Goal: Connect with others: Connect with others

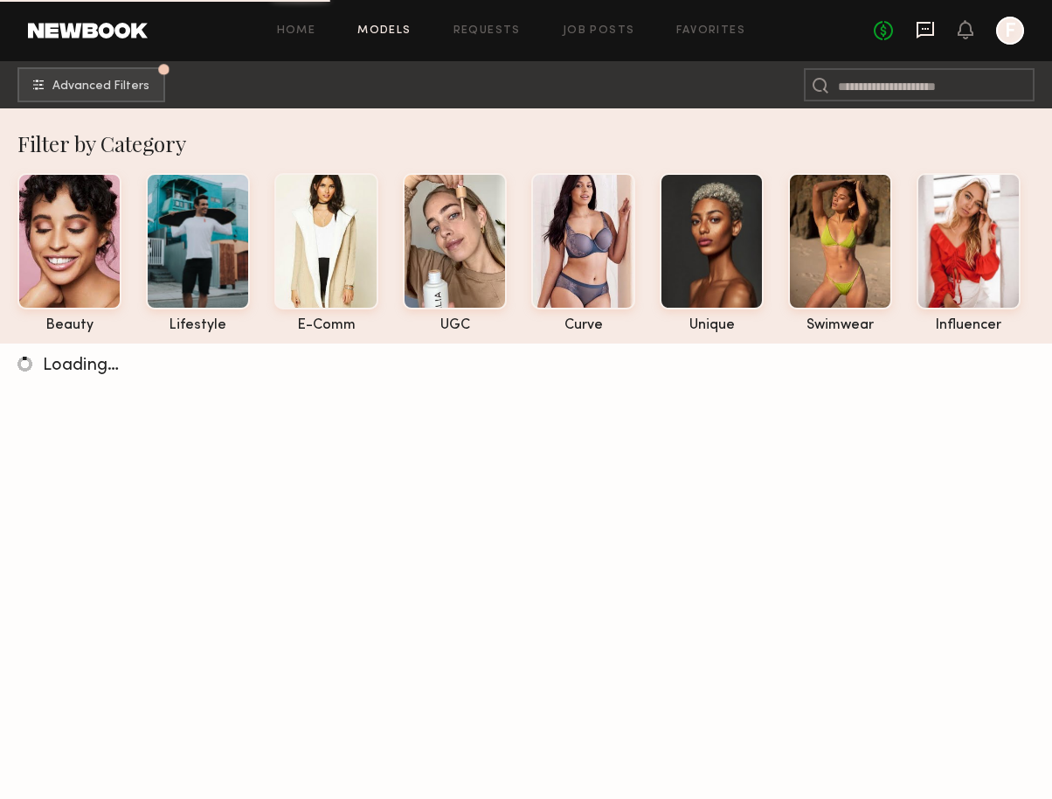
click at [928, 34] on icon at bounding box center [925, 30] width 17 height 17
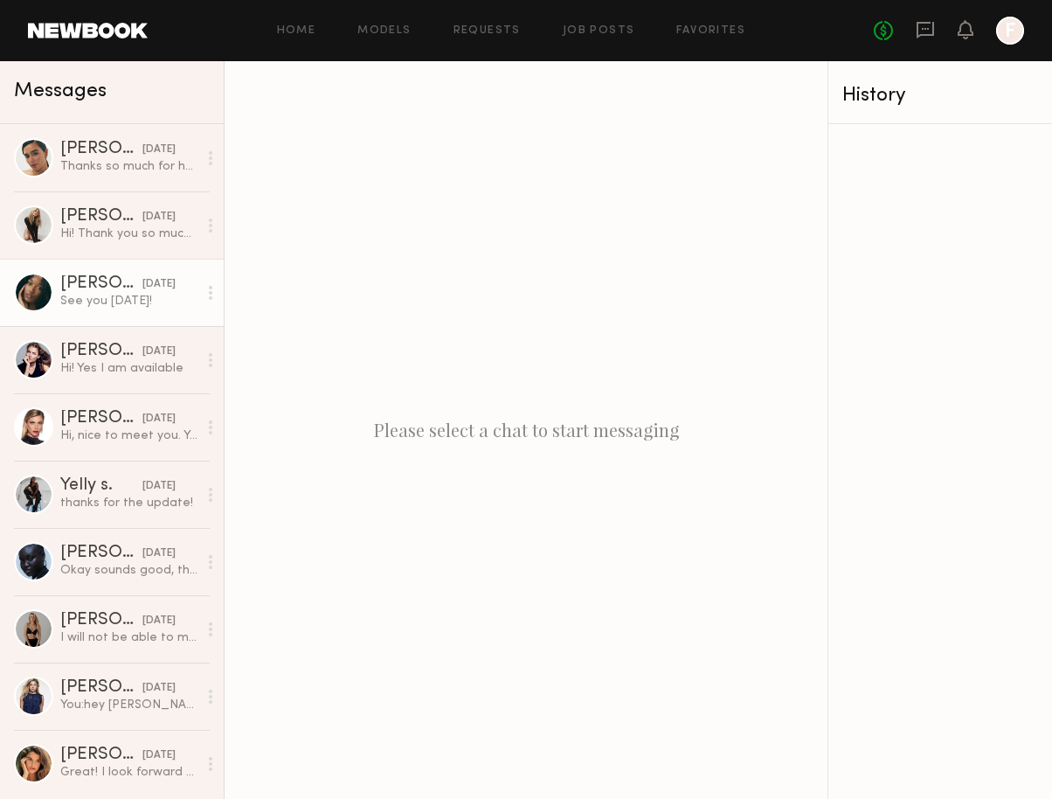
click at [30, 288] on div at bounding box center [33, 292] width 39 height 39
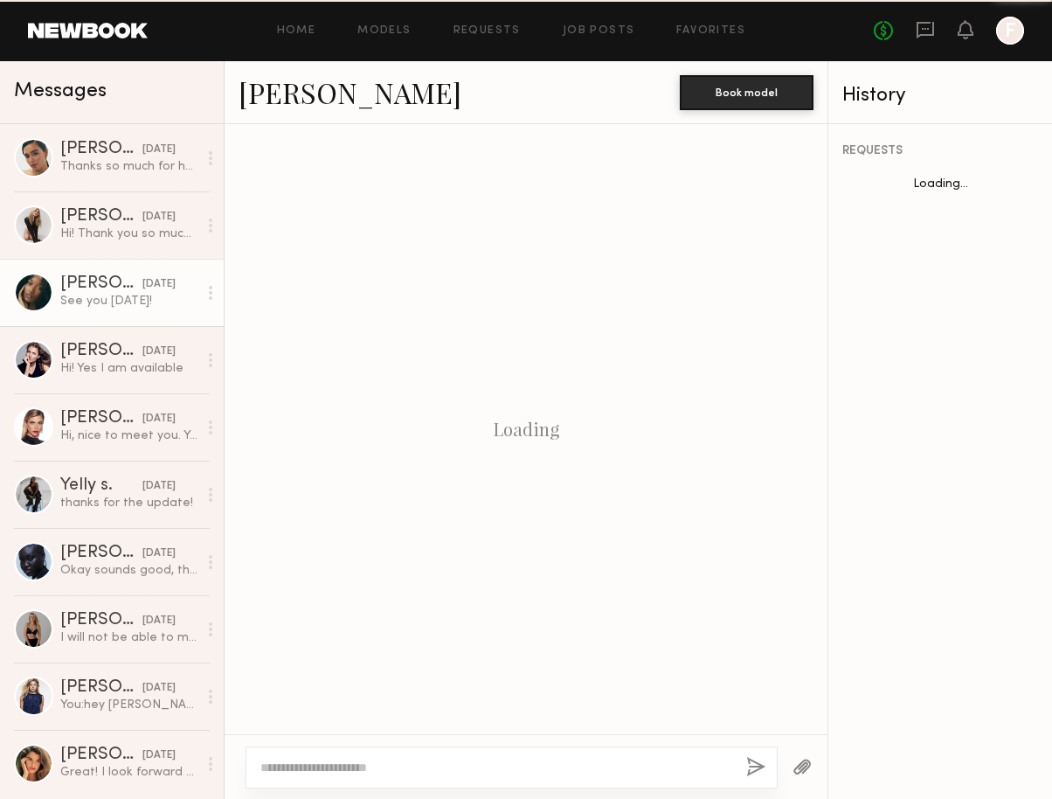
scroll to position [806, 0]
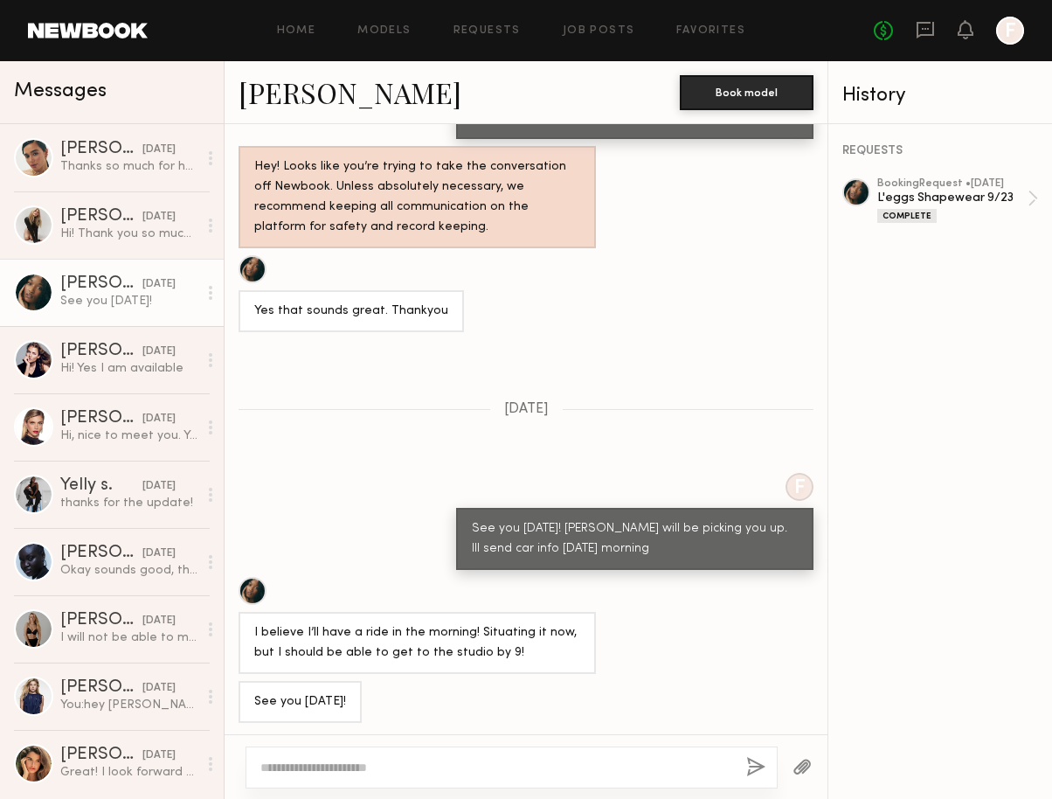
click at [271, 86] on link "Hali O." at bounding box center [350, 92] width 223 height 38
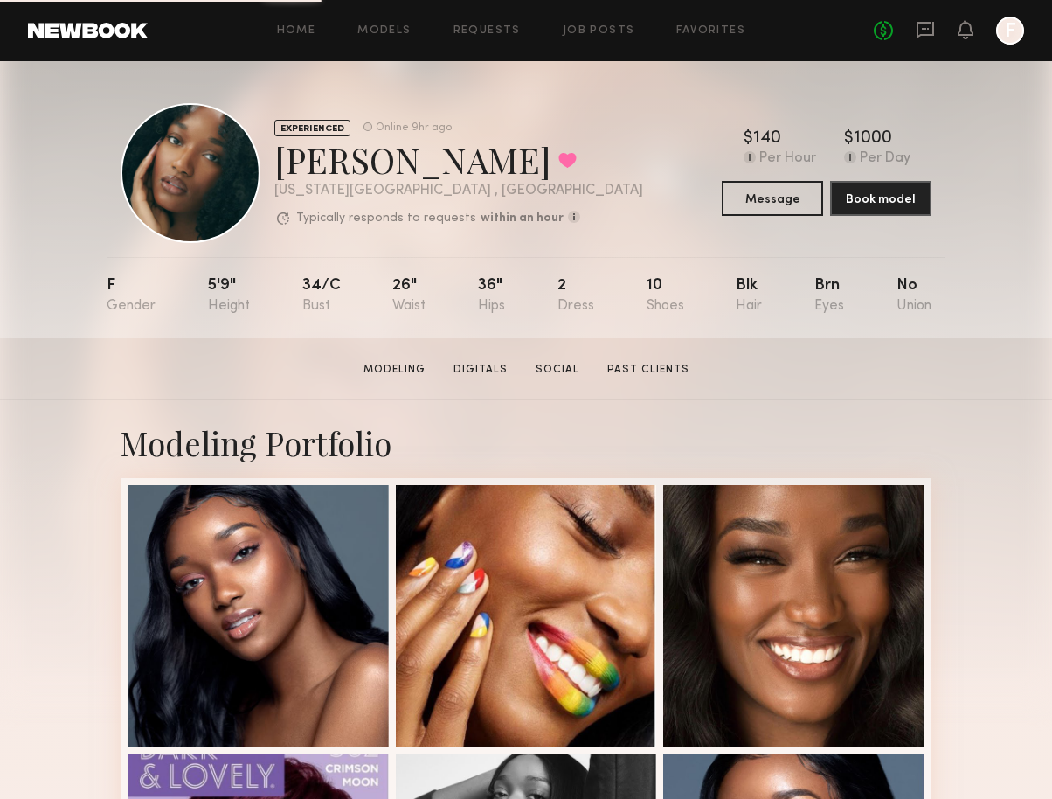
drag, startPoint x: 661, startPoint y: 294, endPoint x: 649, endPoint y: 295, distance: 11.4
click at [650, 295] on nb-model-profile-props "F 5'9" 34/c 26" 36" 2 10 Blk Brn No" at bounding box center [526, 297] width 839 height 81
drag, startPoint x: 651, startPoint y: 291, endPoint x: 681, endPoint y: 286, distance: 30.2
click at [681, 286] on nb-model-profile-props "F 5'9" 34/c 26" 36" 2 10 Blk Brn No" at bounding box center [526, 297] width 839 height 81
drag, startPoint x: 681, startPoint y: 286, endPoint x: 621, endPoint y: 286, distance: 59.4
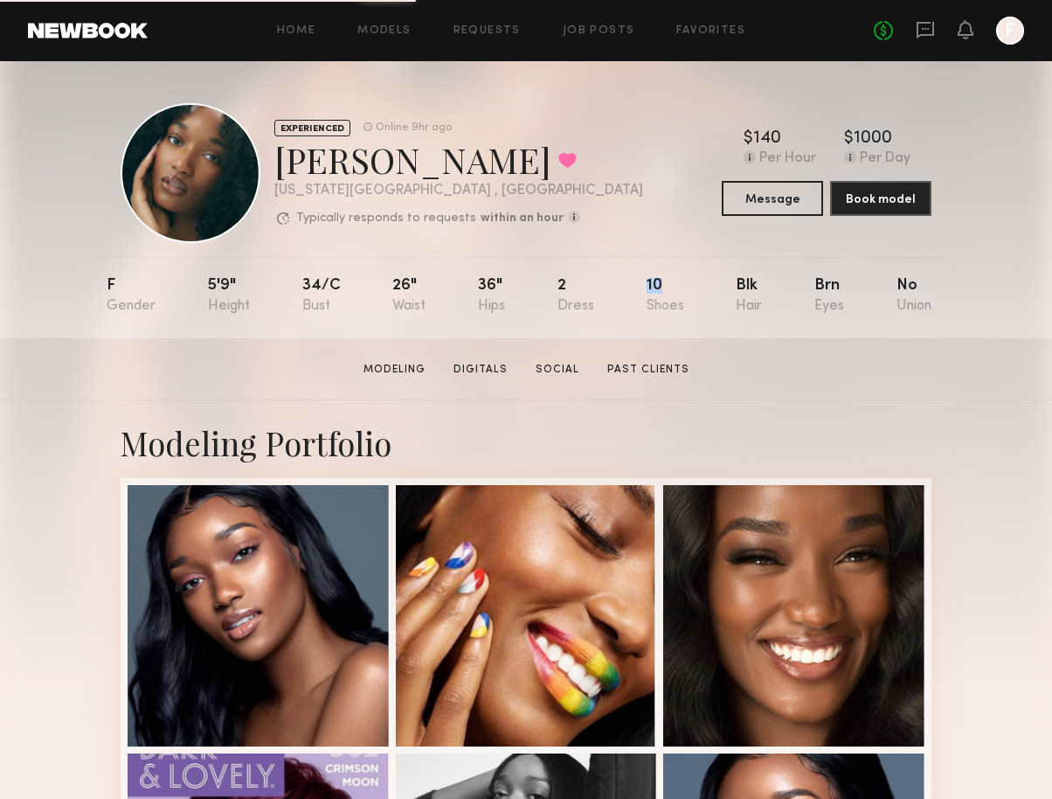
click at [621, 286] on nb-model-profile-props "F 5'9" 34/c 26" 36" 2 10 Blk Brn No" at bounding box center [526, 297] width 839 height 81
